Goal: Task Accomplishment & Management: Manage account settings

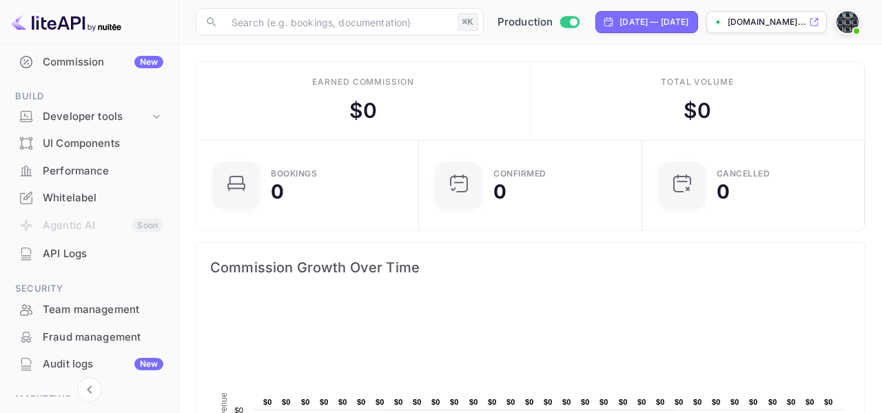
scroll to position [180, 0]
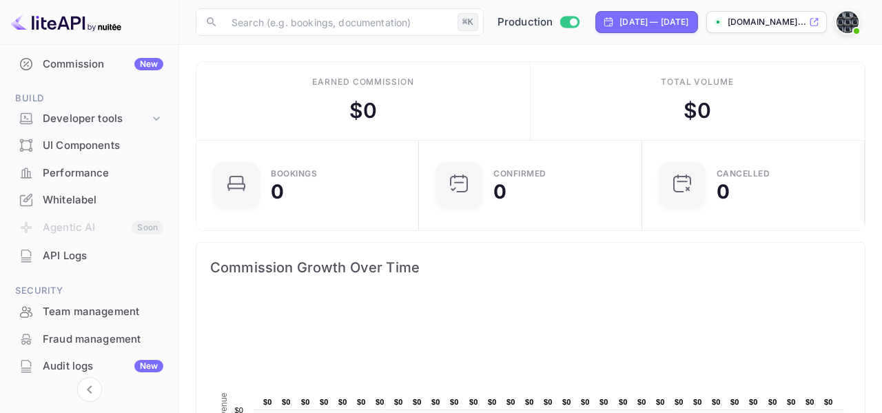
click at [122, 121] on div "Developer tools" at bounding box center [96, 119] width 107 height 16
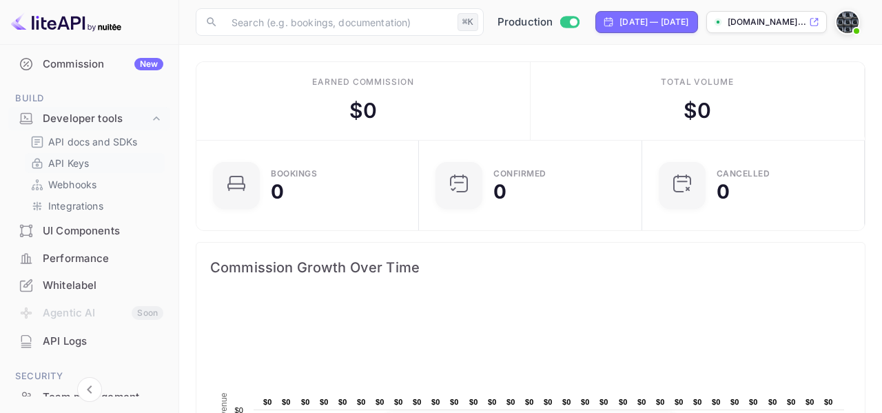
click at [85, 161] on p "API Keys" at bounding box center [68, 163] width 41 height 14
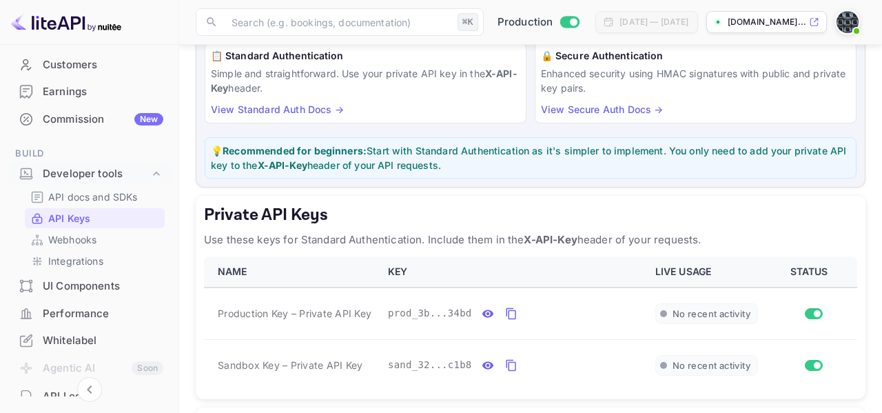
scroll to position [121, 0]
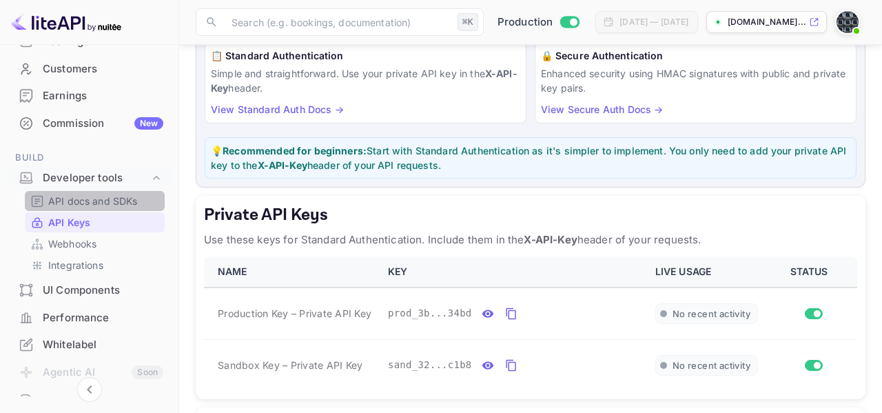
click at [105, 201] on p "API docs and SDKs" at bounding box center [93, 201] width 90 height 14
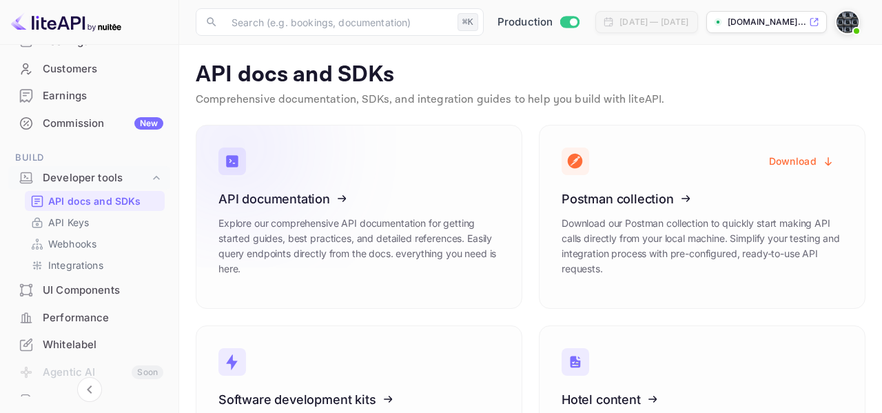
click at [321, 209] on icon at bounding box center [303, 196] width 214 height 142
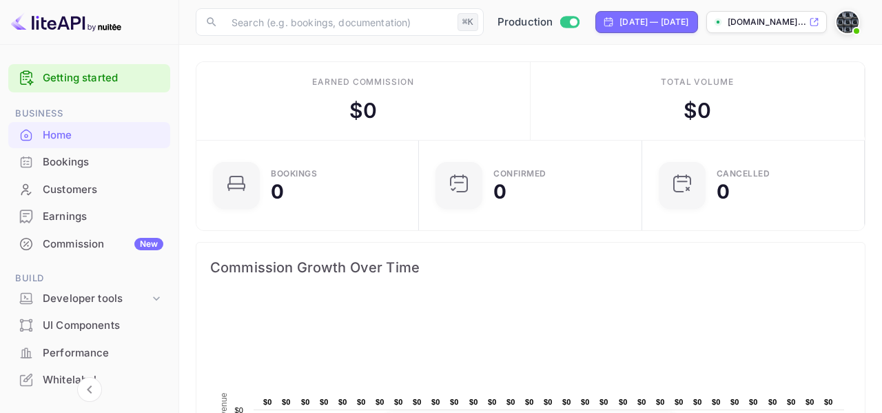
scroll to position [224, 214]
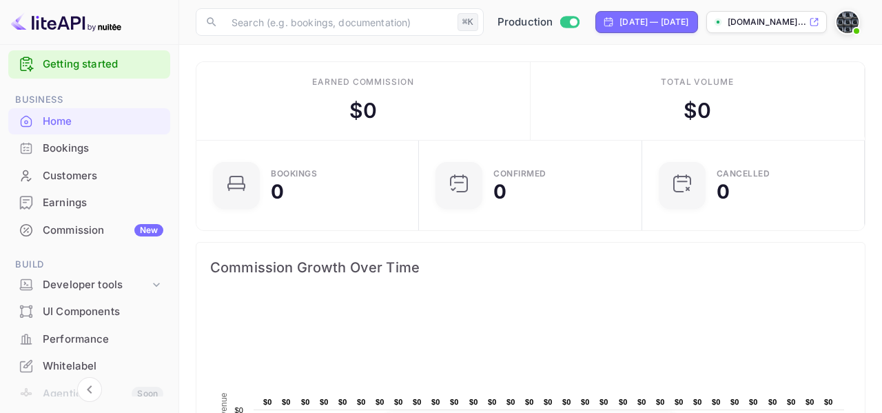
scroll to position [21, 0]
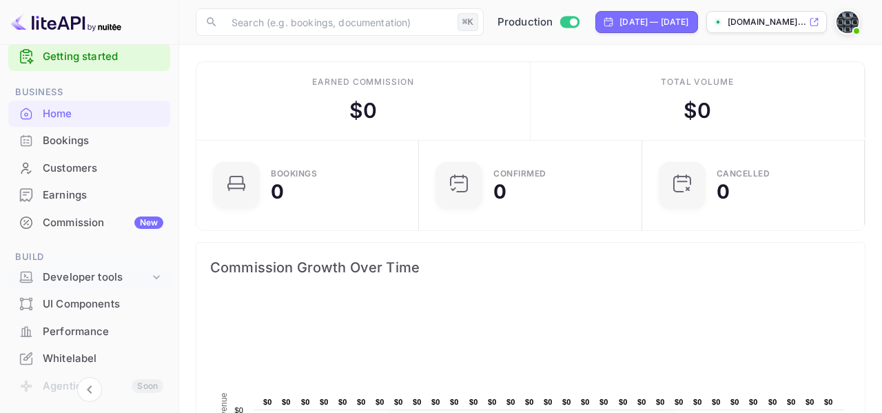
click at [83, 271] on div "Developer tools" at bounding box center [96, 277] width 107 height 16
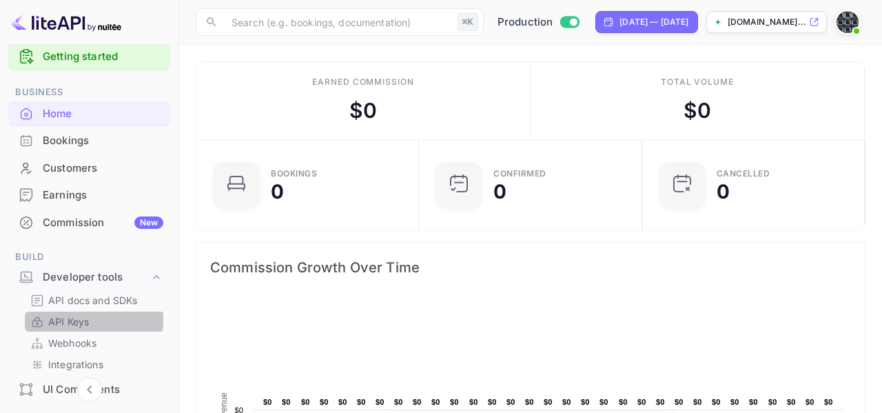
click at [58, 318] on p "API Keys" at bounding box center [68, 321] width 41 height 14
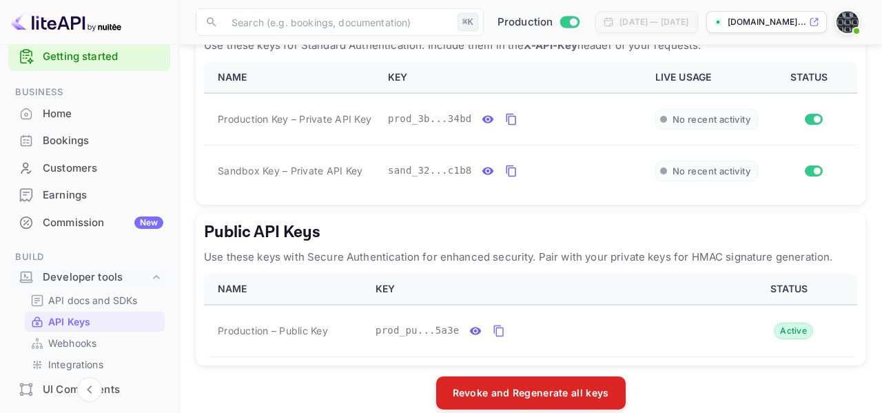
scroll to position [325, 0]
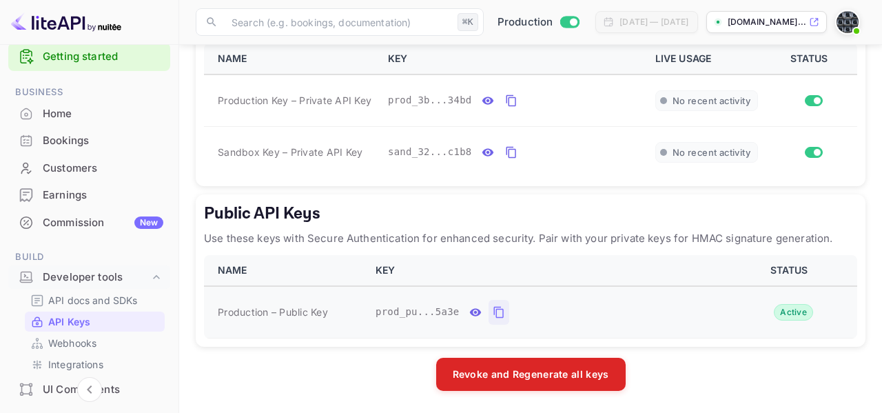
click at [496, 309] on icon "public api keys table" at bounding box center [498, 312] width 10 height 12
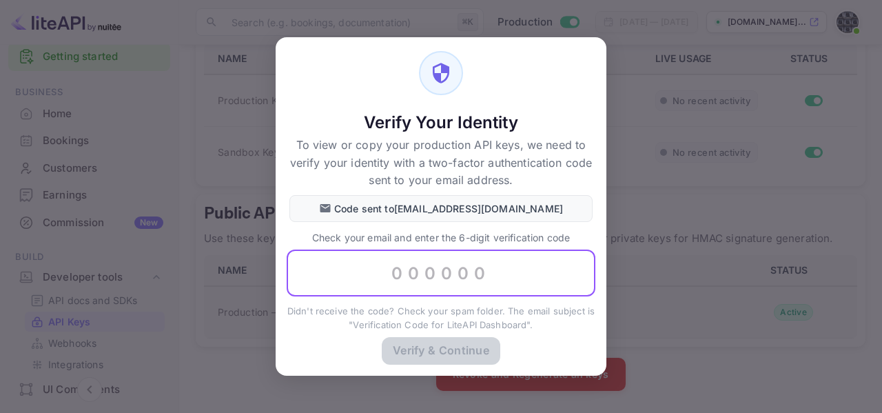
click at [392, 272] on input "text" at bounding box center [440, 273] width 309 height 47
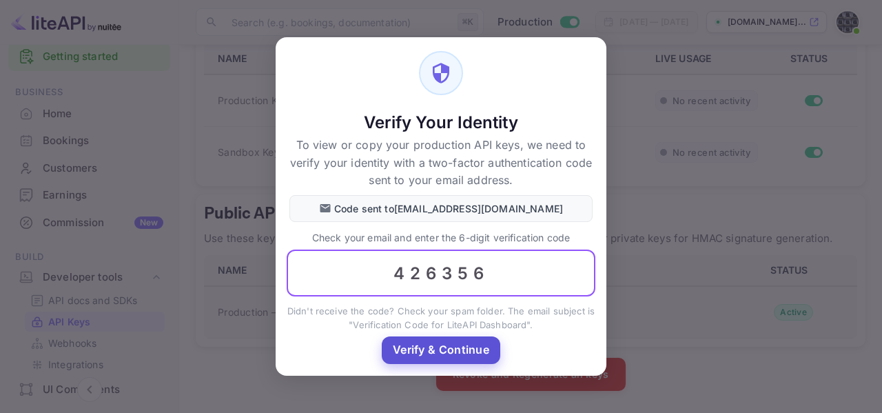
type input "426356"
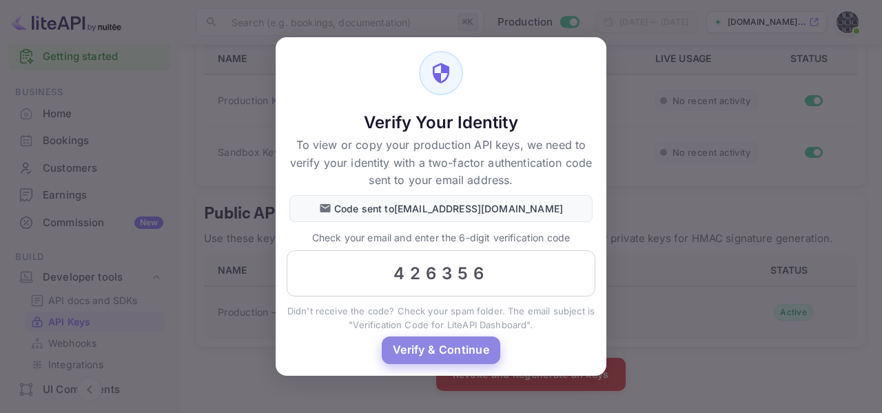
click at [403, 348] on button "Verify & Continue" at bounding box center [441, 349] width 118 height 27
